Goal: Navigation & Orientation: Find specific page/section

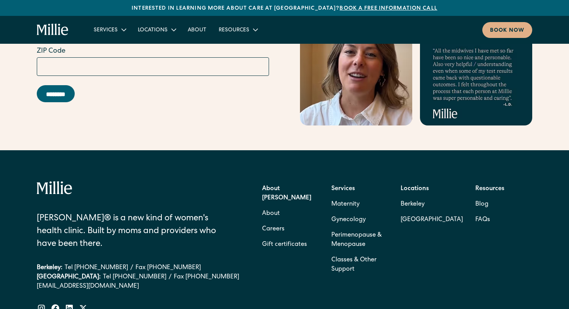
scroll to position [3366, 0]
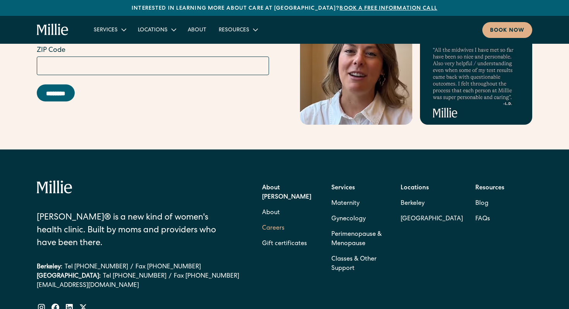
click at [267, 221] on link "Careers" at bounding box center [273, 228] width 22 height 15
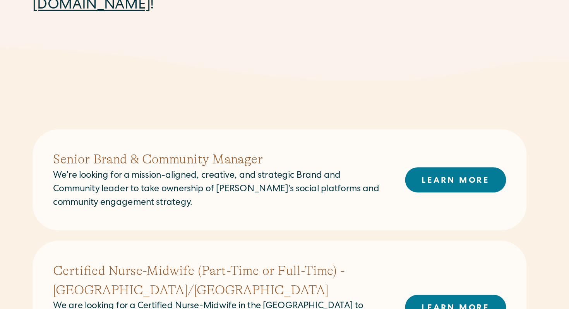
scroll to position [132, 0]
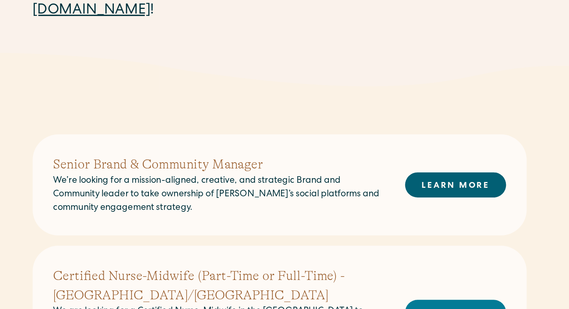
click at [382, 163] on link "LEARN MORE" at bounding box center [390, 161] width 61 height 15
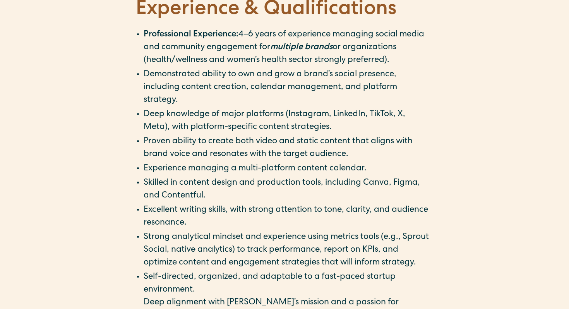
scroll to position [681, 0]
